Goal: Find specific page/section: Find specific page/section

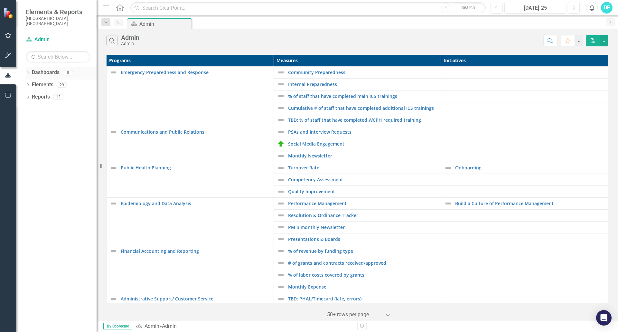
click at [29, 71] on div "Dropdown" at bounding box center [28, 73] width 5 height 5
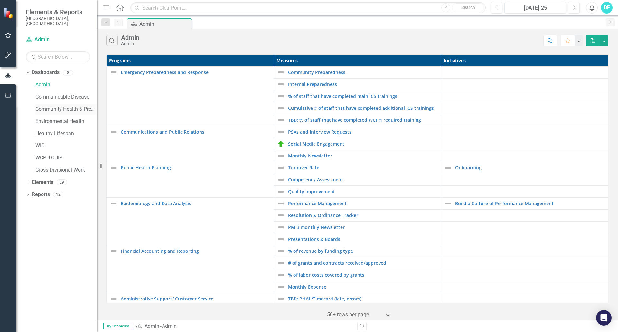
click at [51, 106] on link "Community Health & Prevention" at bounding box center [65, 109] width 61 height 7
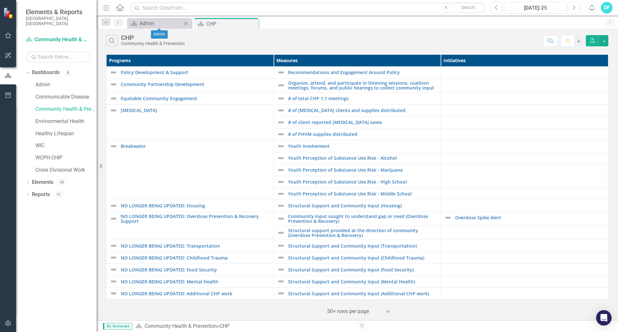
click at [184, 23] on icon "Close" at bounding box center [185, 23] width 6 height 5
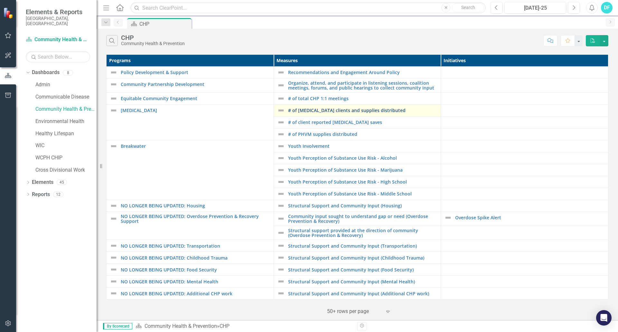
click at [323, 109] on link "# of [MEDICAL_DATA] clients and supplies distributed" at bounding box center [363, 110] width 150 height 5
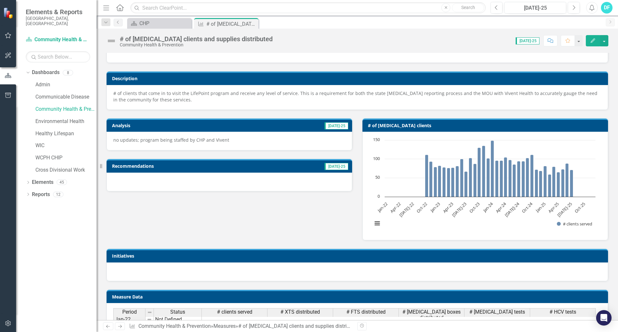
scroll to position [32, 0]
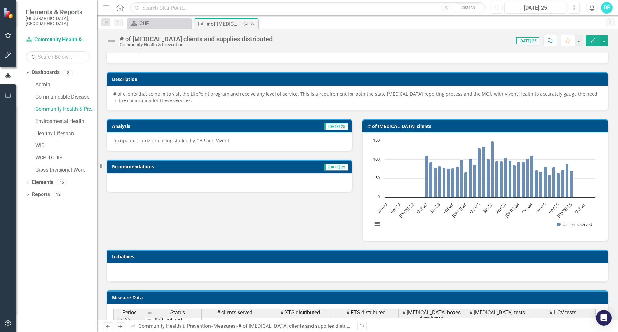
click at [254, 22] on icon "Close" at bounding box center [252, 23] width 6 height 5
